Goal: Task Accomplishment & Management: Manage account settings

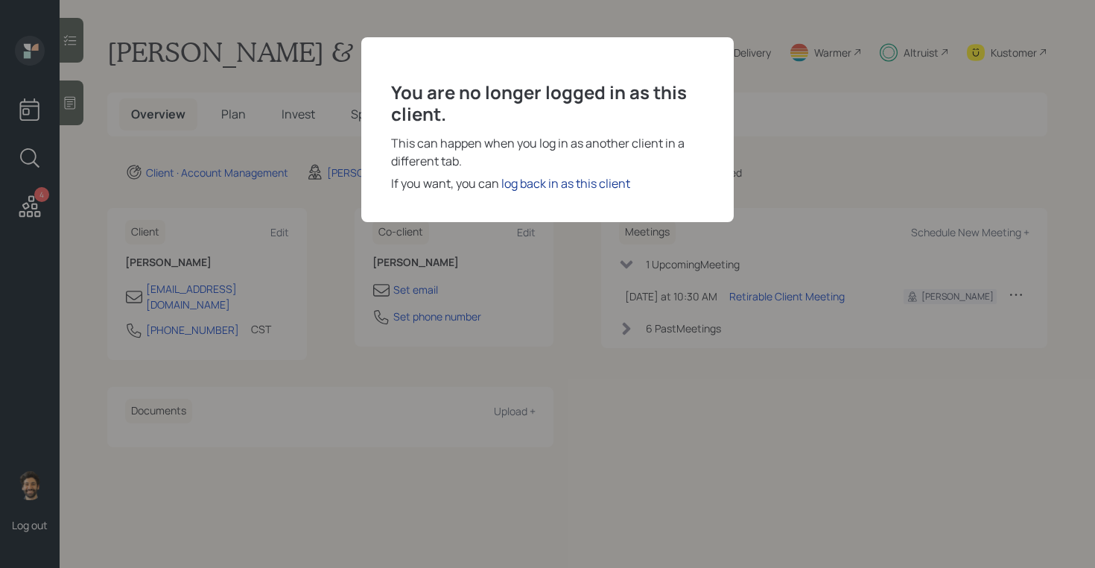
click at [522, 181] on div "log back in as this client" at bounding box center [565, 183] width 129 height 18
